Goal: Information Seeking & Learning: Compare options

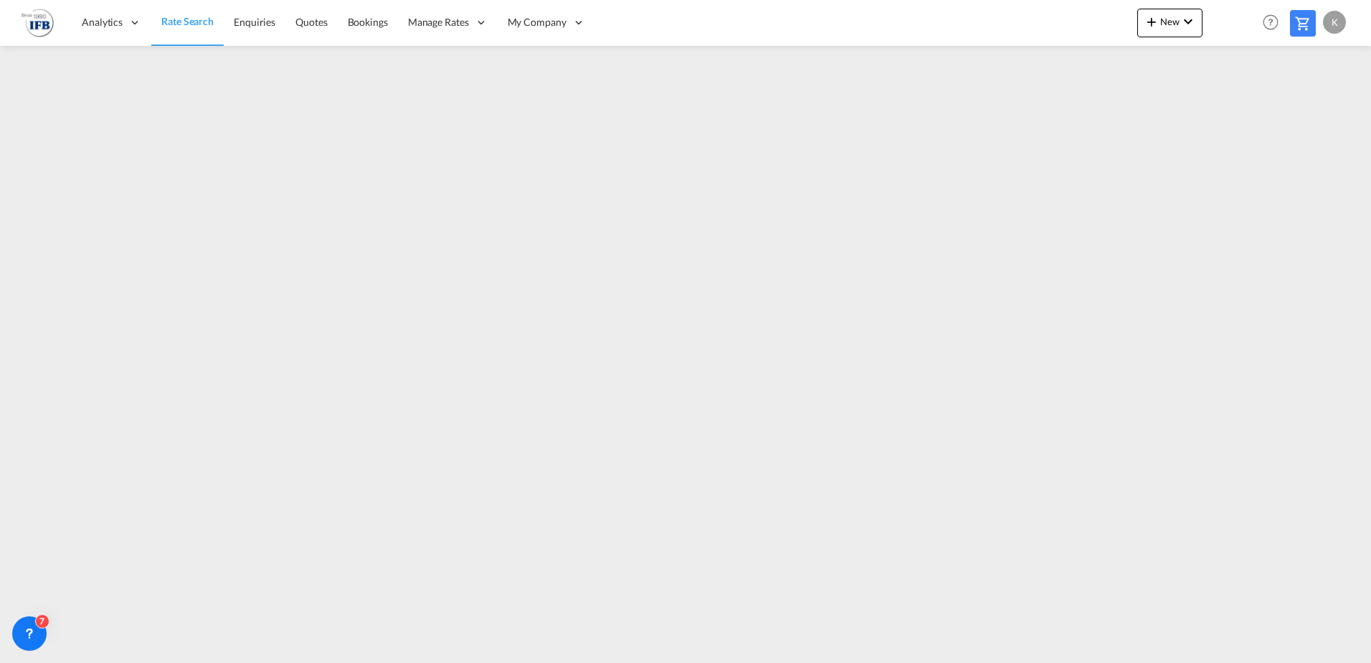
click at [176, 24] on span "Rate Search" at bounding box center [187, 21] width 52 height 12
